Goal: Transaction & Acquisition: Book appointment/travel/reservation

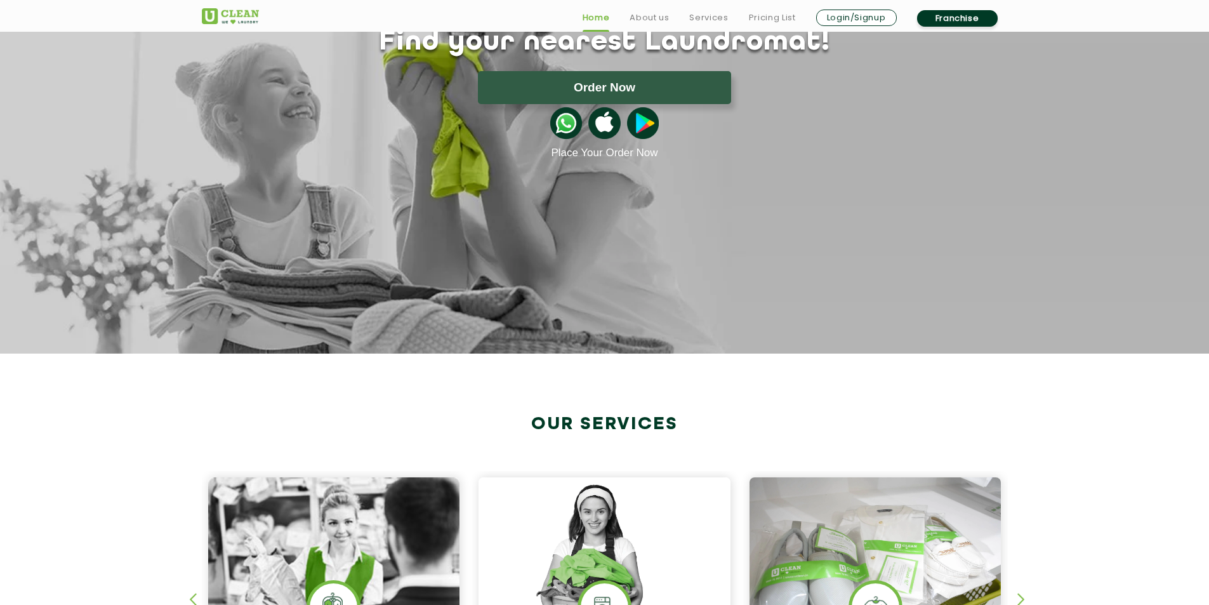
scroll to position [317, 0]
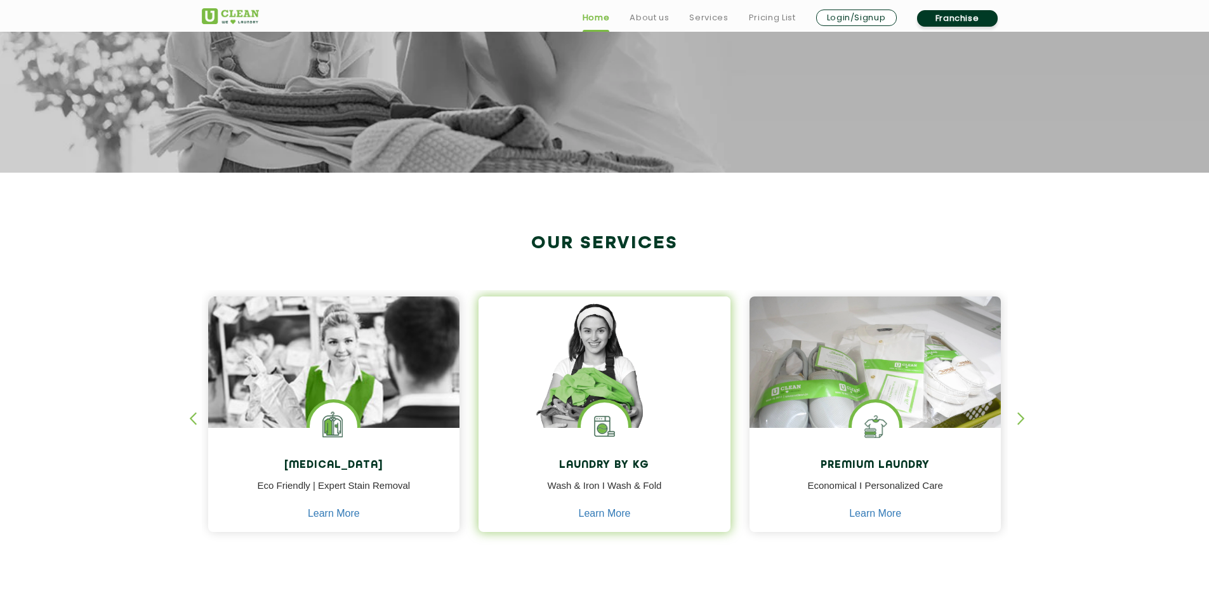
click at [593, 421] on img at bounding box center [605, 426] width 48 height 48
click at [622, 519] on link "Learn More" at bounding box center [605, 513] width 52 height 11
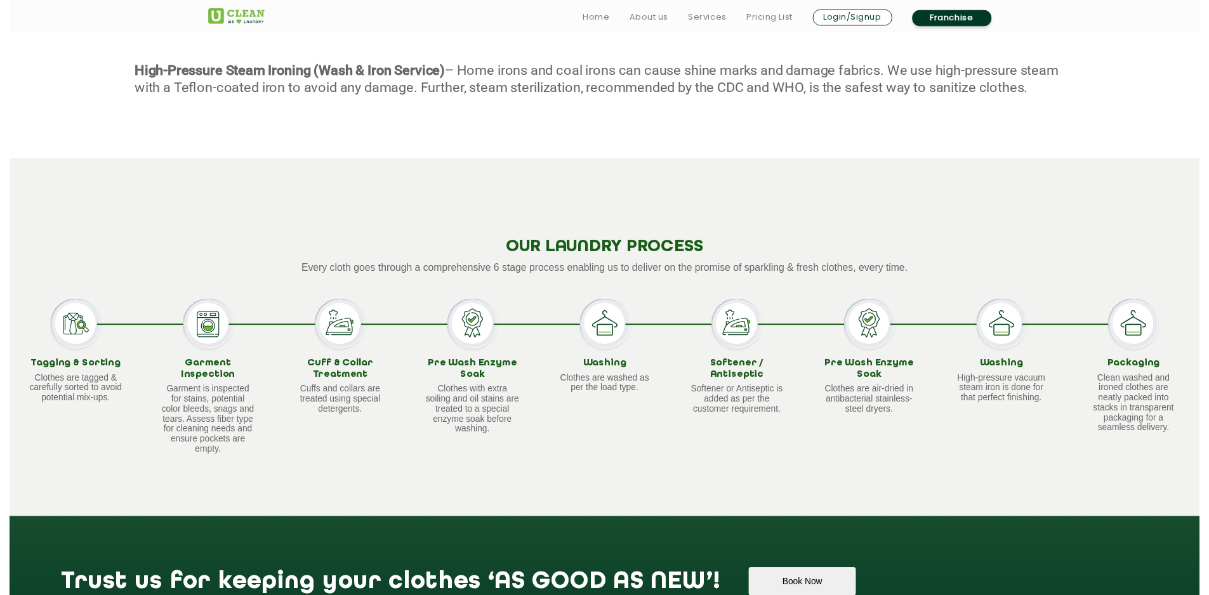
scroll to position [1015, 0]
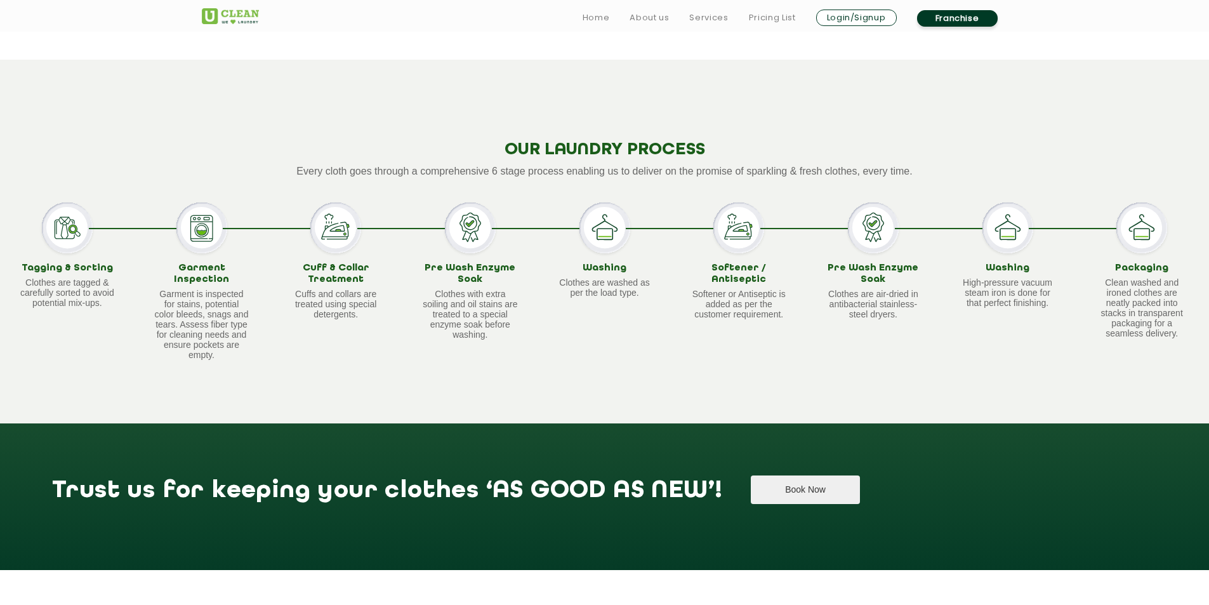
click at [751, 480] on button "Book Now" at bounding box center [805, 489] width 109 height 29
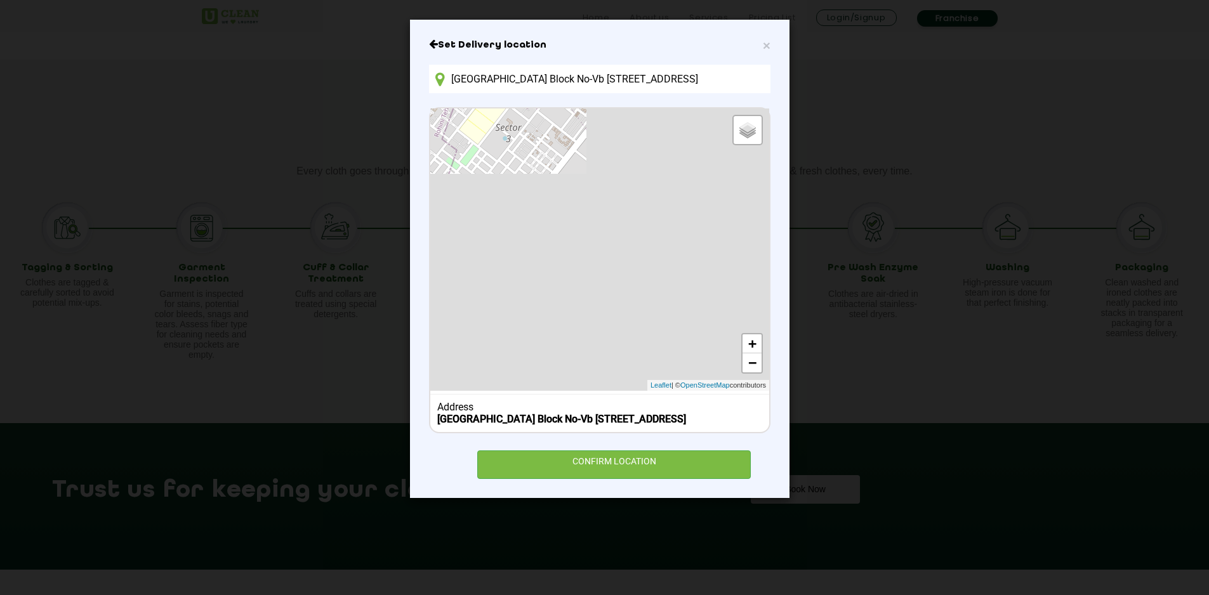
click at [687, 79] on input "[GEOGRAPHIC_DATA] Block No-Vb [STREET_ADDRESS]" at bounding box center [599, 79] width 341 height 29
drag, startPoint x: 766, startPoint y: 82, endPoint x: 310, endPoint y: 55, distance: 457.1
click at [310, 55] on div "× Set Delivery location [GEOGRAPHIC_DATA] Block No-Vb Room No-5 Kol- [GEOGRAPHI…" at bounding box center [604, 297] width 1209 height 595
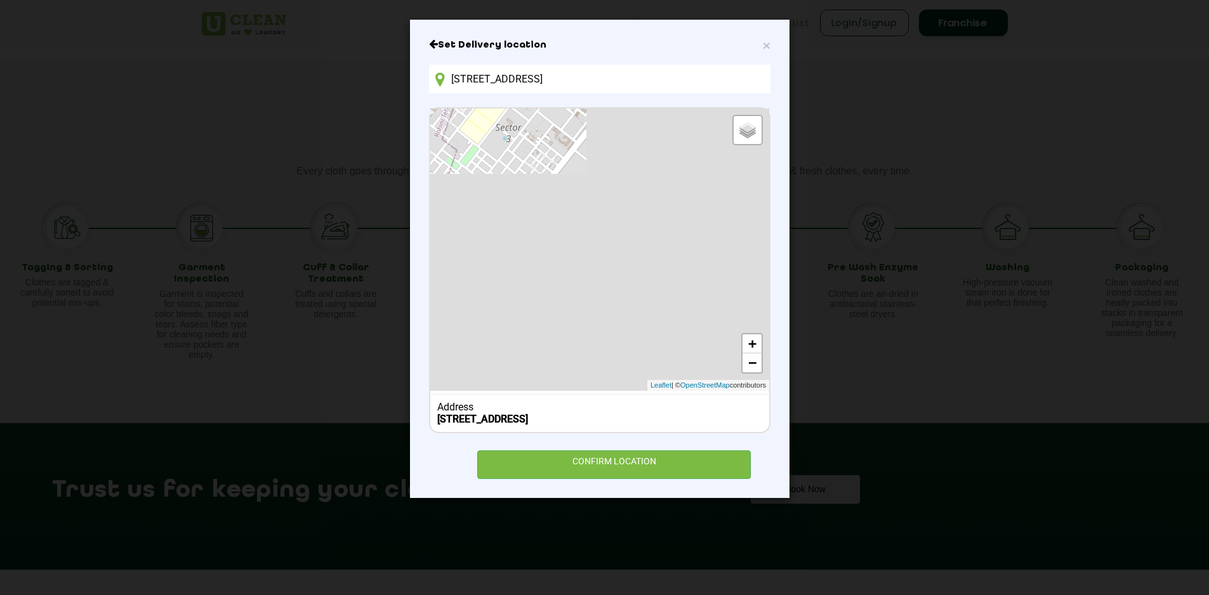
drag, startPoint x: 483, startPoint y: 78, endPoint x: 900, endPoint y: 136, distance: 420.9
click at [900, 136] on div "× Set Delivery location [STREET_ADDRESS] Default Satellite + − Leaflet | © Open…" at bounding box center [604, 297] width 1209 height 595
type input "2"
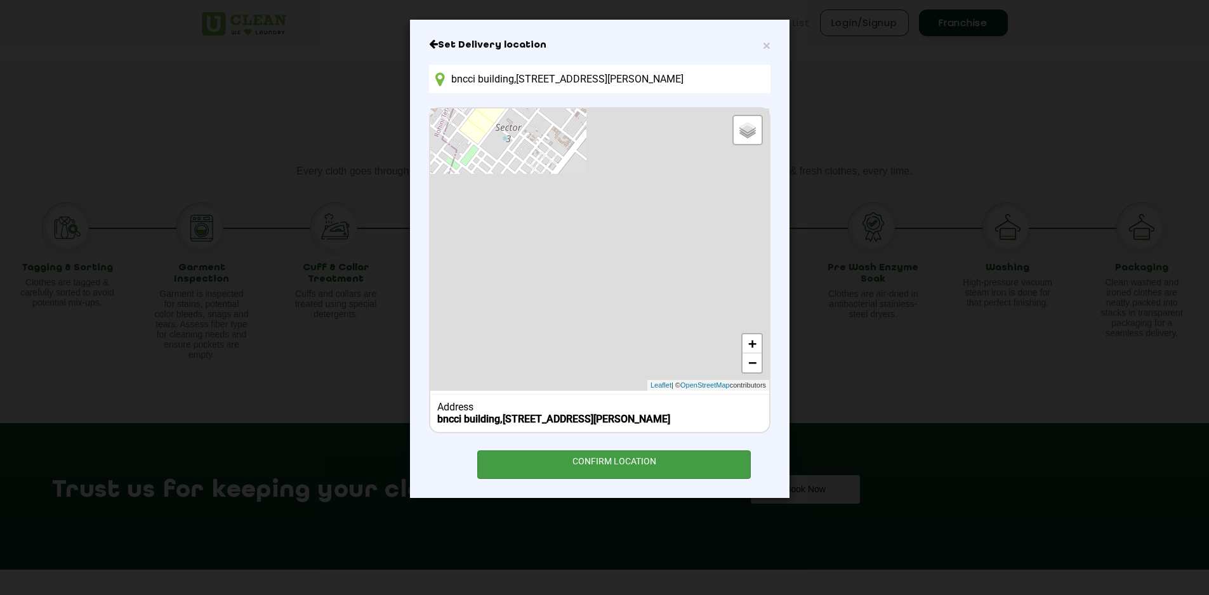
type input "bncci building,[STREET_ADDRESS][PERSON_NAME]"
click at [661, 475] on div "CONFIRM LOCATION" at bounding box center [614, 465] width 274 height 29
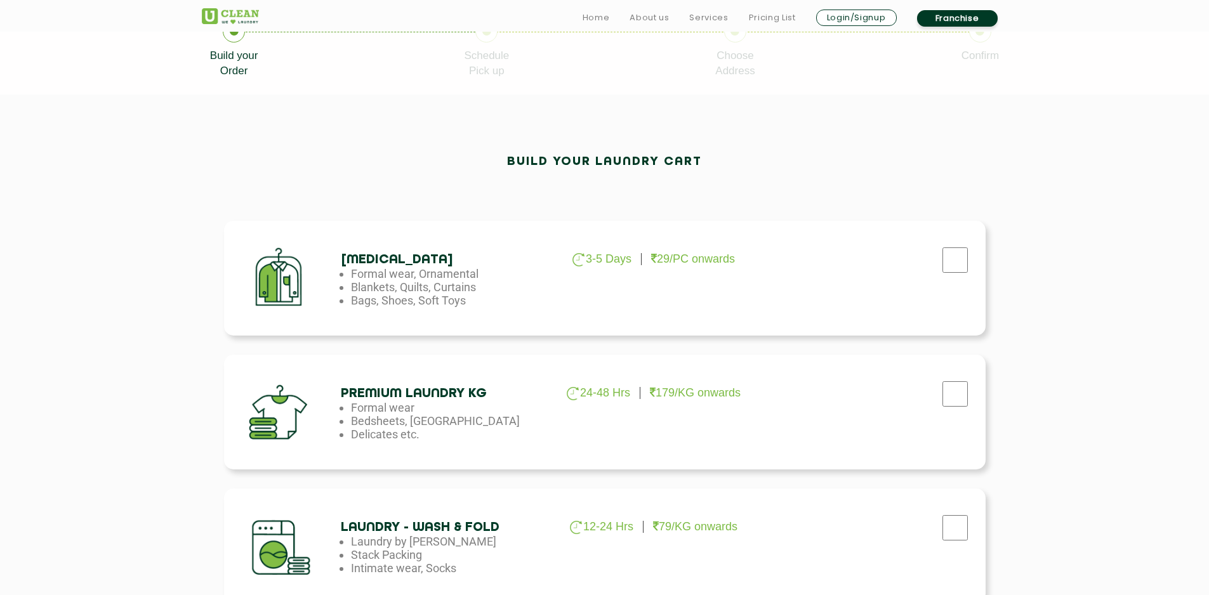
scroll to position [317, 0]
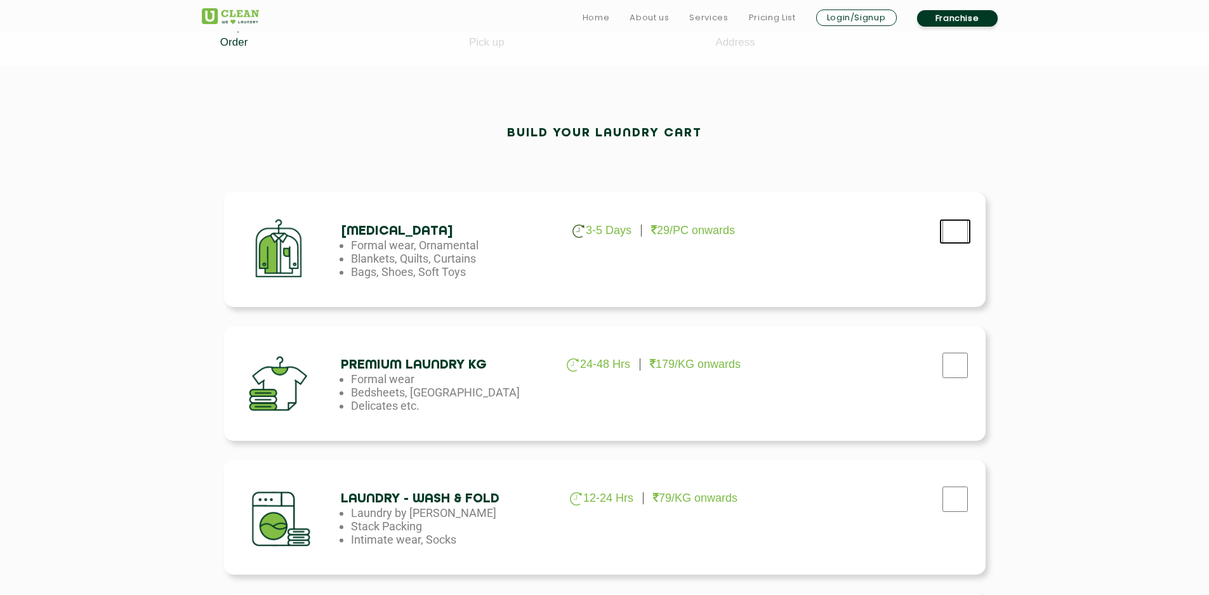
click at [958, 230] on input "checkbox" at bounding box center [955, 231] width 32 height 25
checkbox input "true"
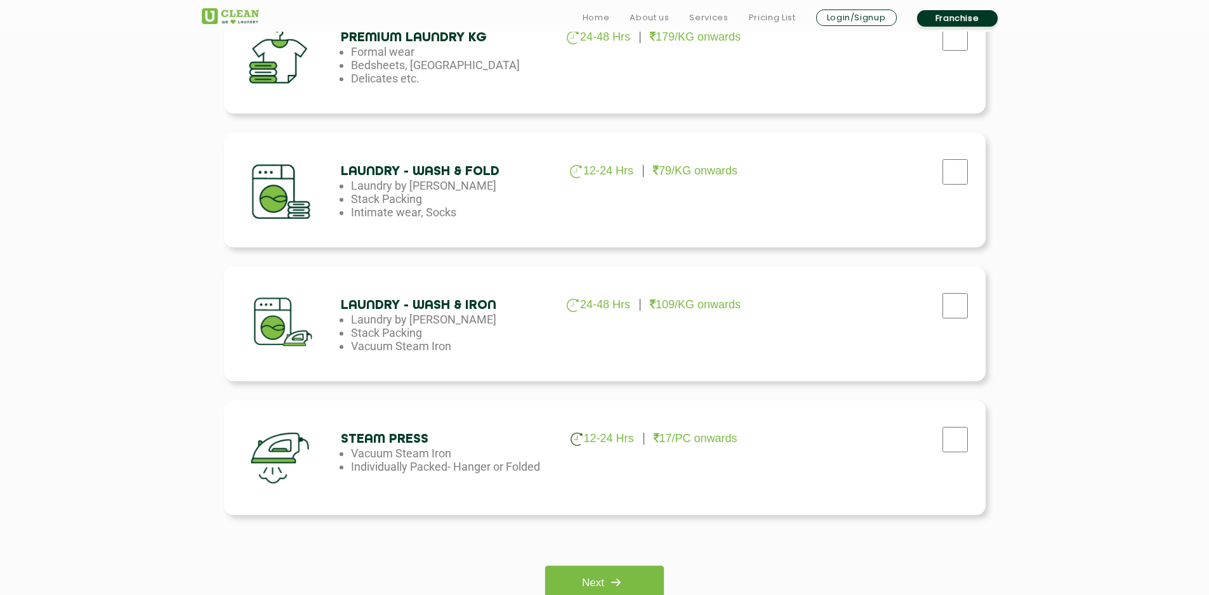
scroll to position [698, 0]
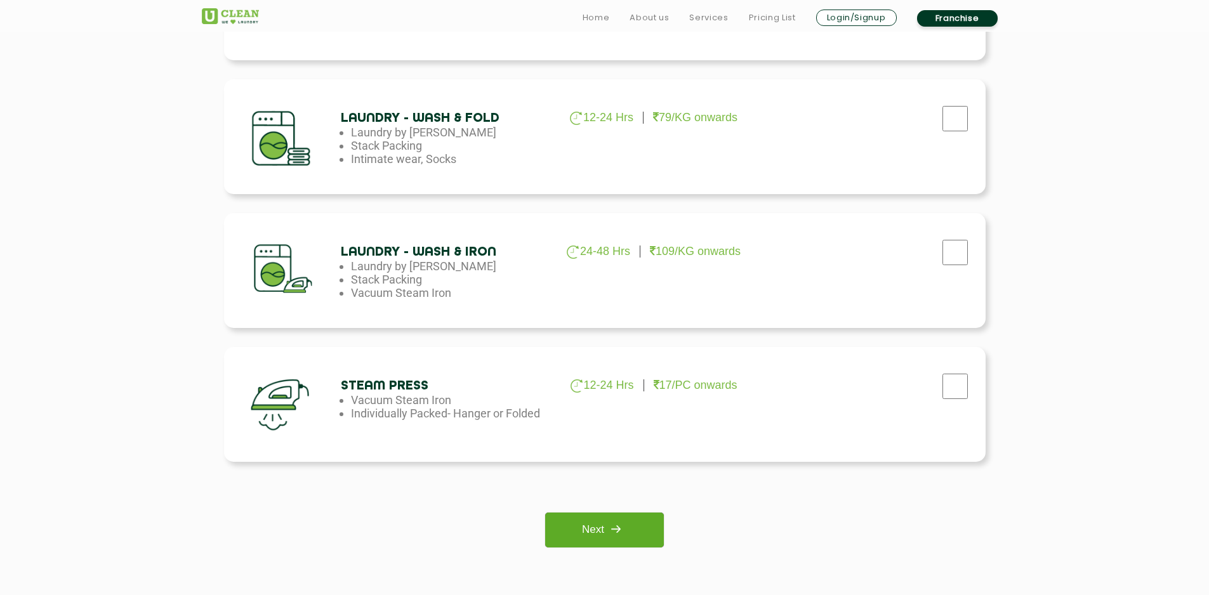
click at [627, 529] on img at bounding box center [615, 529] width 23 height 23
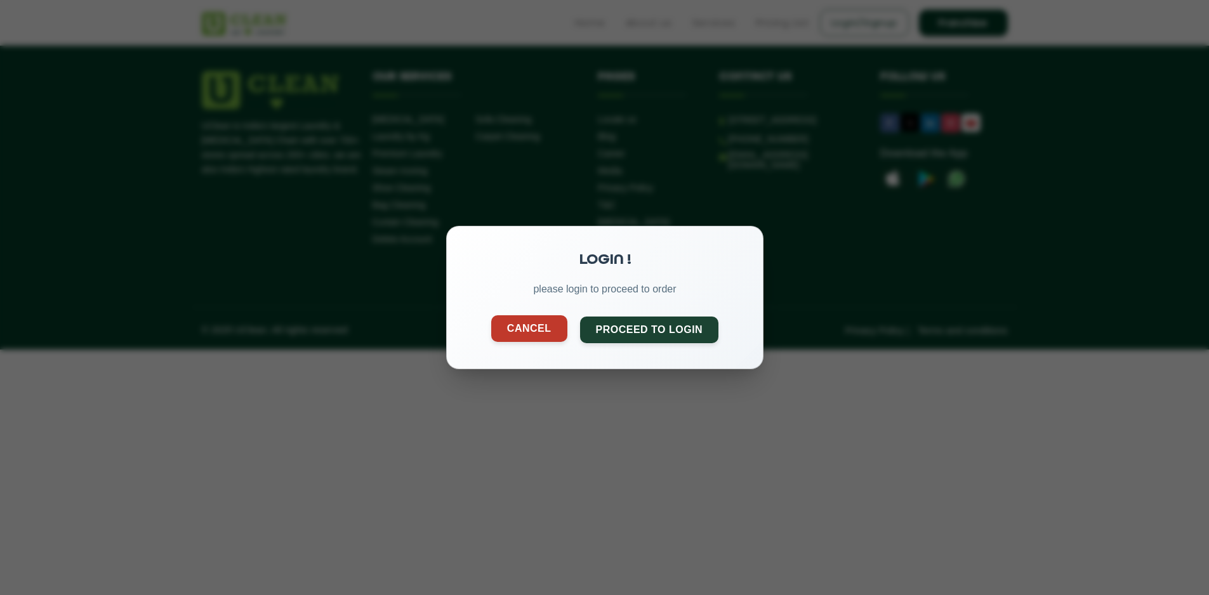
click at [522, 338] on button "Cancel" at bounding box center [529, 328] width 76 height 27
